Goal: Check status: Check status

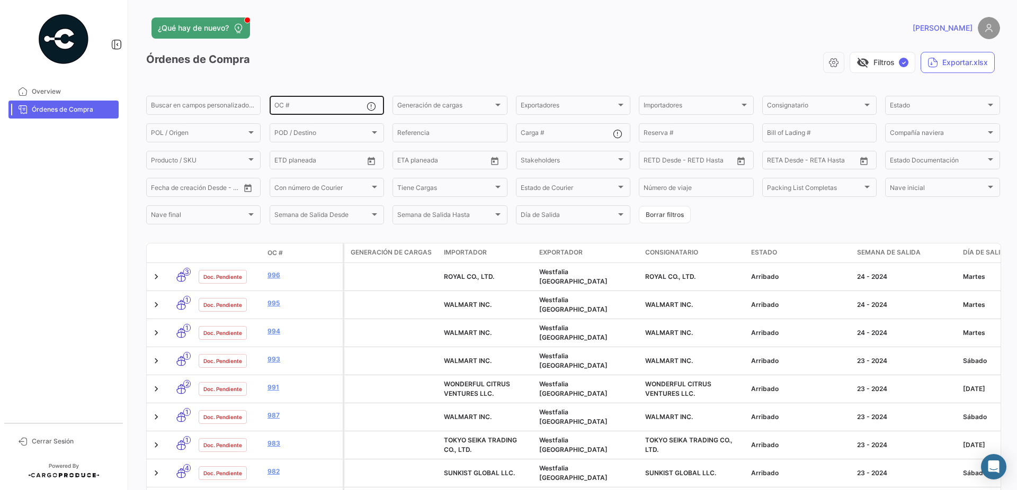
click at [338, 112] on div "OC #" at bounding box center [320, 104] width 92 height 21
click at [339, 111] on div "OC #" at bounding box center [320, 104] width 92 height 21
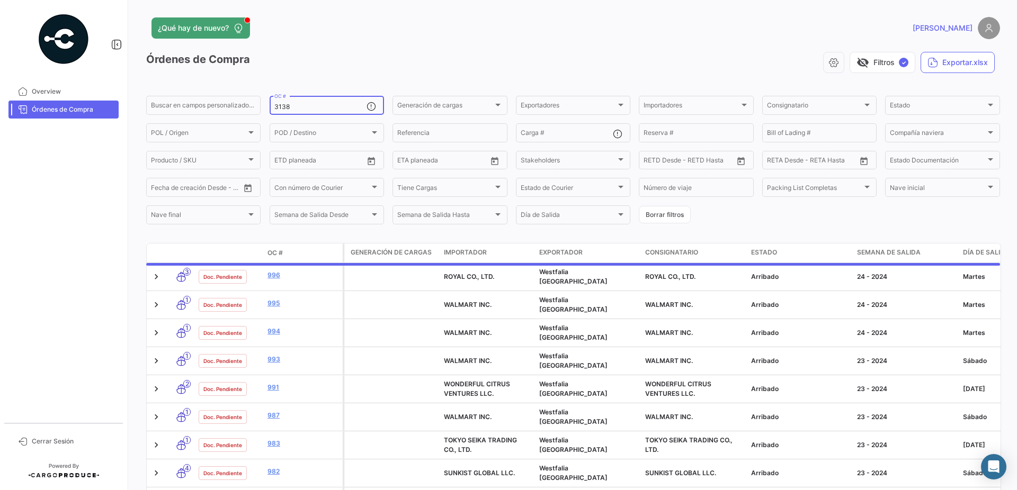
type input "3138"
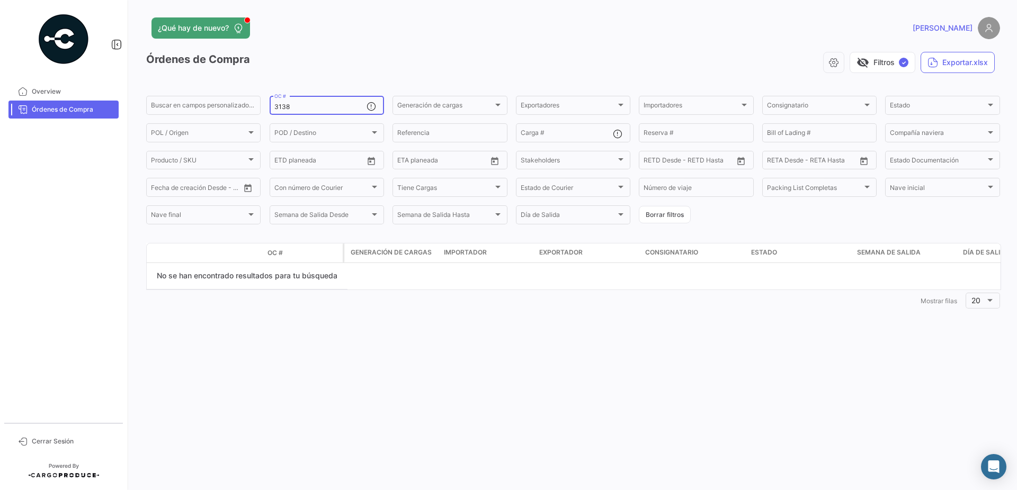
click at [276, 106] on input "3138" at bounding box center [320, 106] width 92 height 7
drag, startPoint x: 282, startPoint y: 108, endPoint x: 420, endPoint y: 136, distance: 141.1
click at [0, 0] on div "Buscar en campos personalizados... 3138 OC # Generación de cargas Generación de…" at bounding box center [0, 0] width 0 height 0
click at [420, 136] on input "Referencia" at bounding box center [449, 134] width 105 height 7
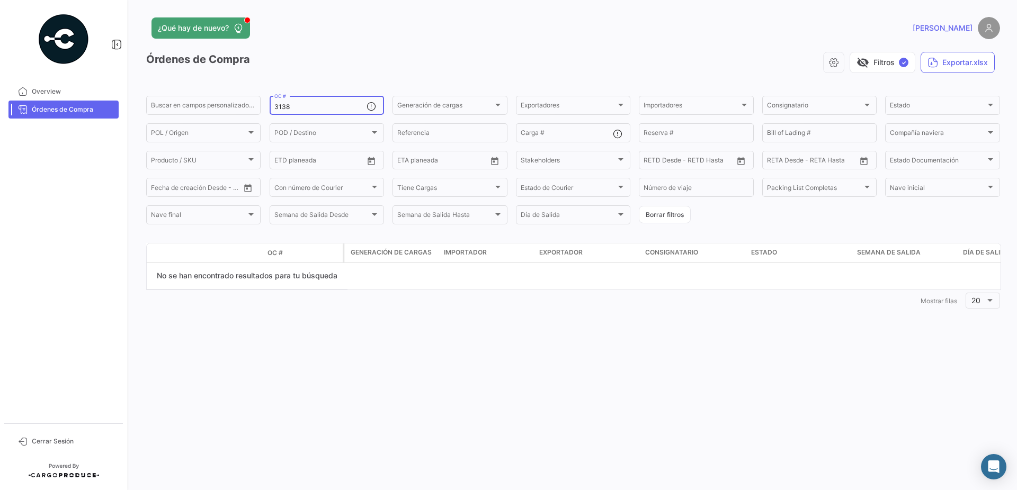
click at [355, 109] on input "3138" at bounding box center [320, 106] width 92 height 7
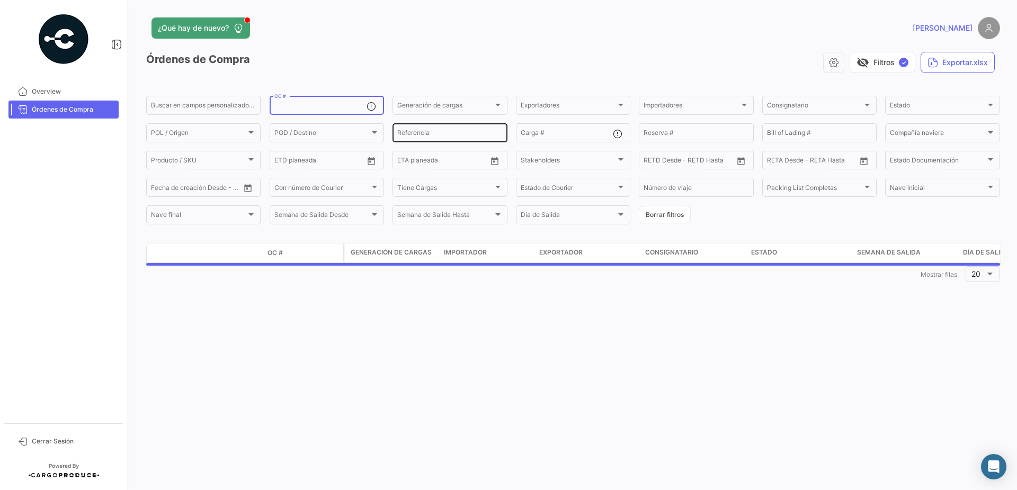
click at [463, 137] on input "Referencia" at bounding box center [449, 134] width 105 height 7
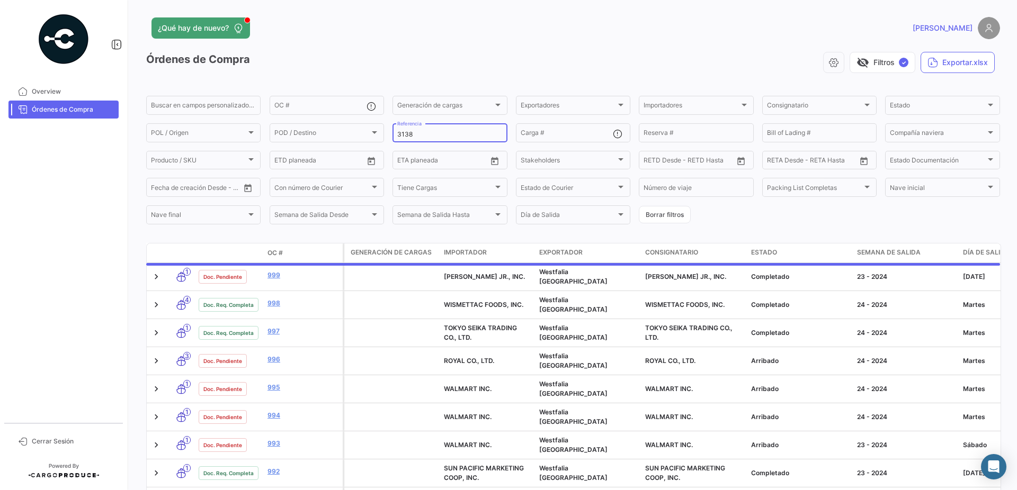
type input "3138"
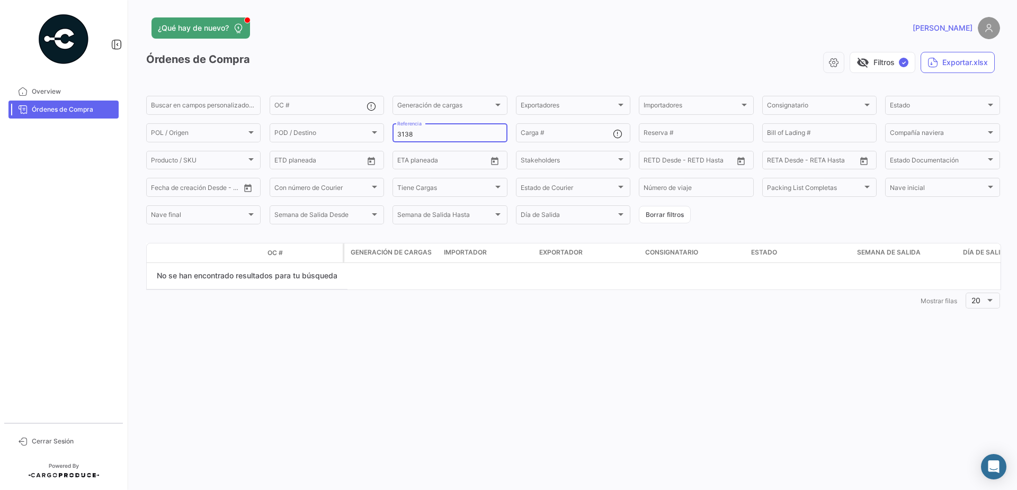
click at [485, 135] on input "3138" at bounding box center [449, 134] width 105 height 7
click at [466, 283] on datatable-body "No se han encontrado resultados para tu búsqueda" at bounding box center [573, 276] width 855 height 27
